Goal: Find contact information: Find contact information

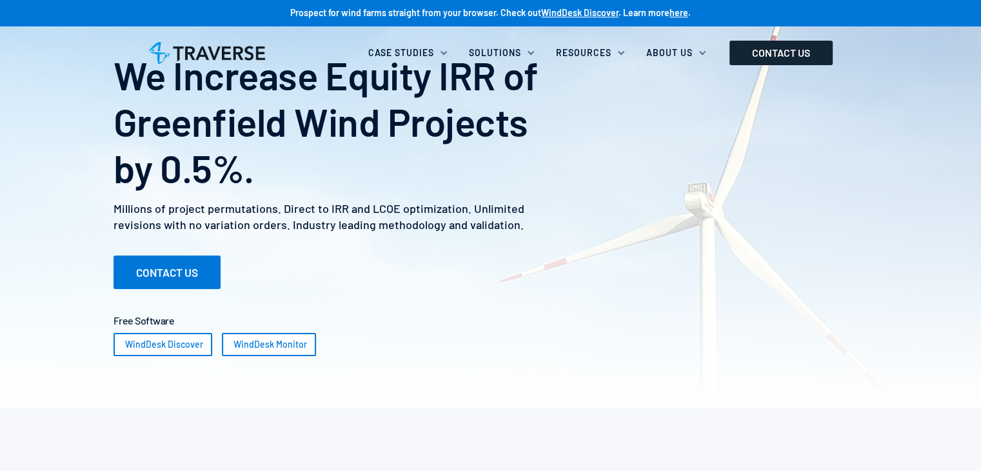
click at [815, 43] on link "CONTACT US" at bounding box center [781, 53] width 103 height 25
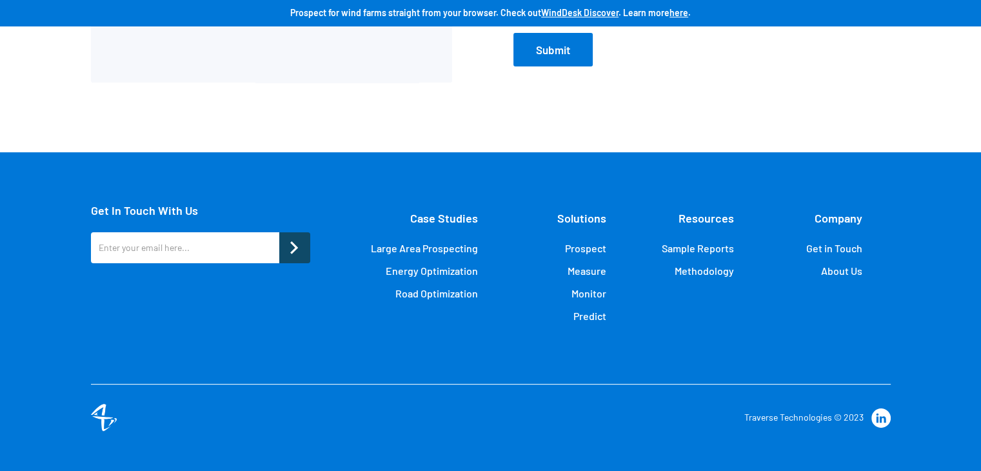
scroll to position [293, 0]
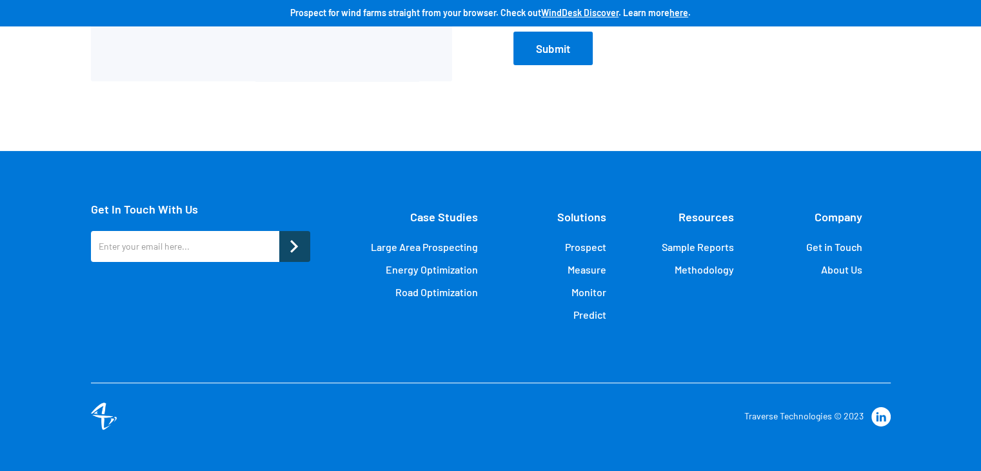
click at [857, 269] on link "About Us" at bounding box center [841, 269] width 41 height 13
